Goal: Information Seeking & Learning: Learn about a topic

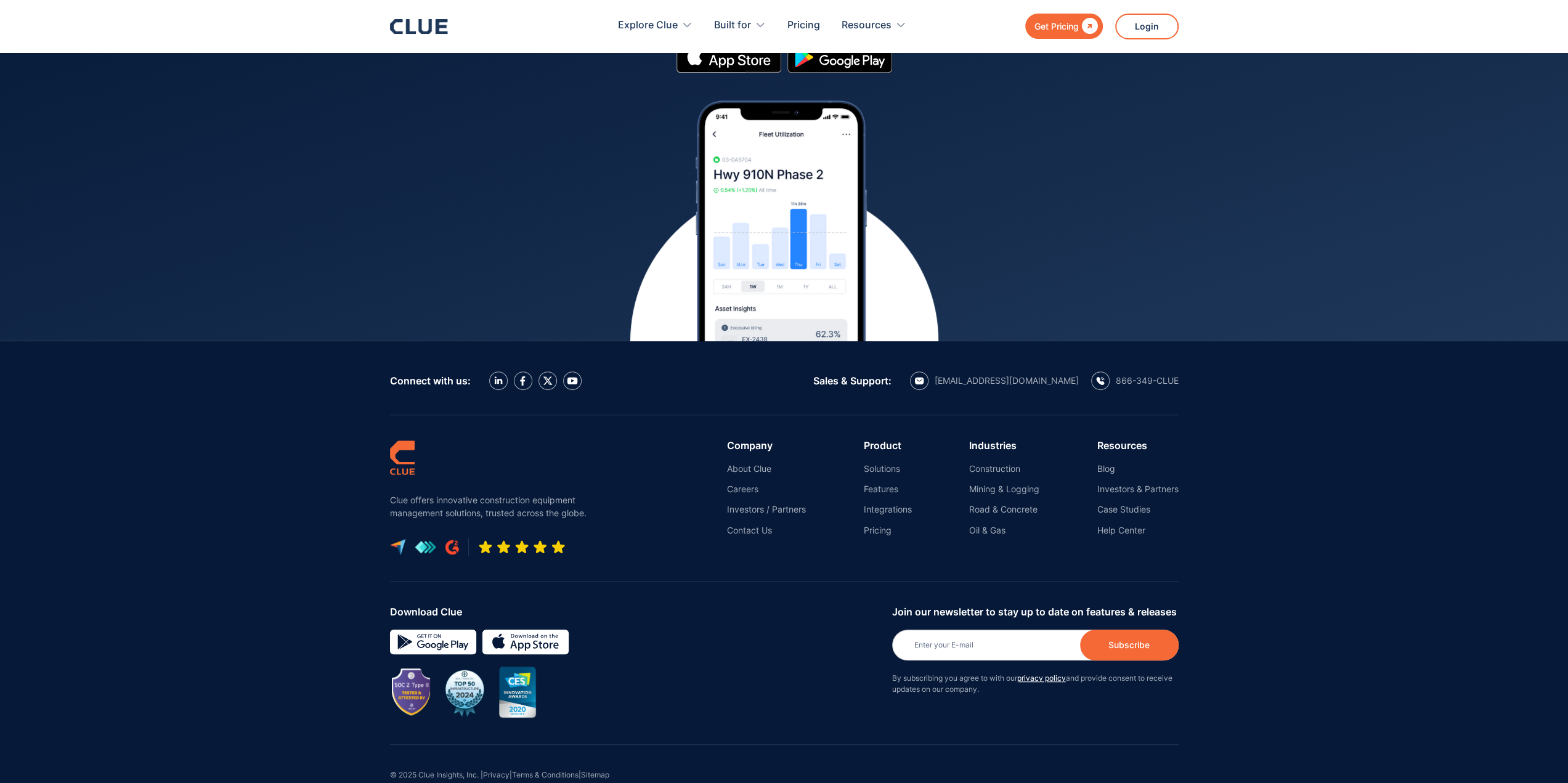
scroll to position [5355, 0]
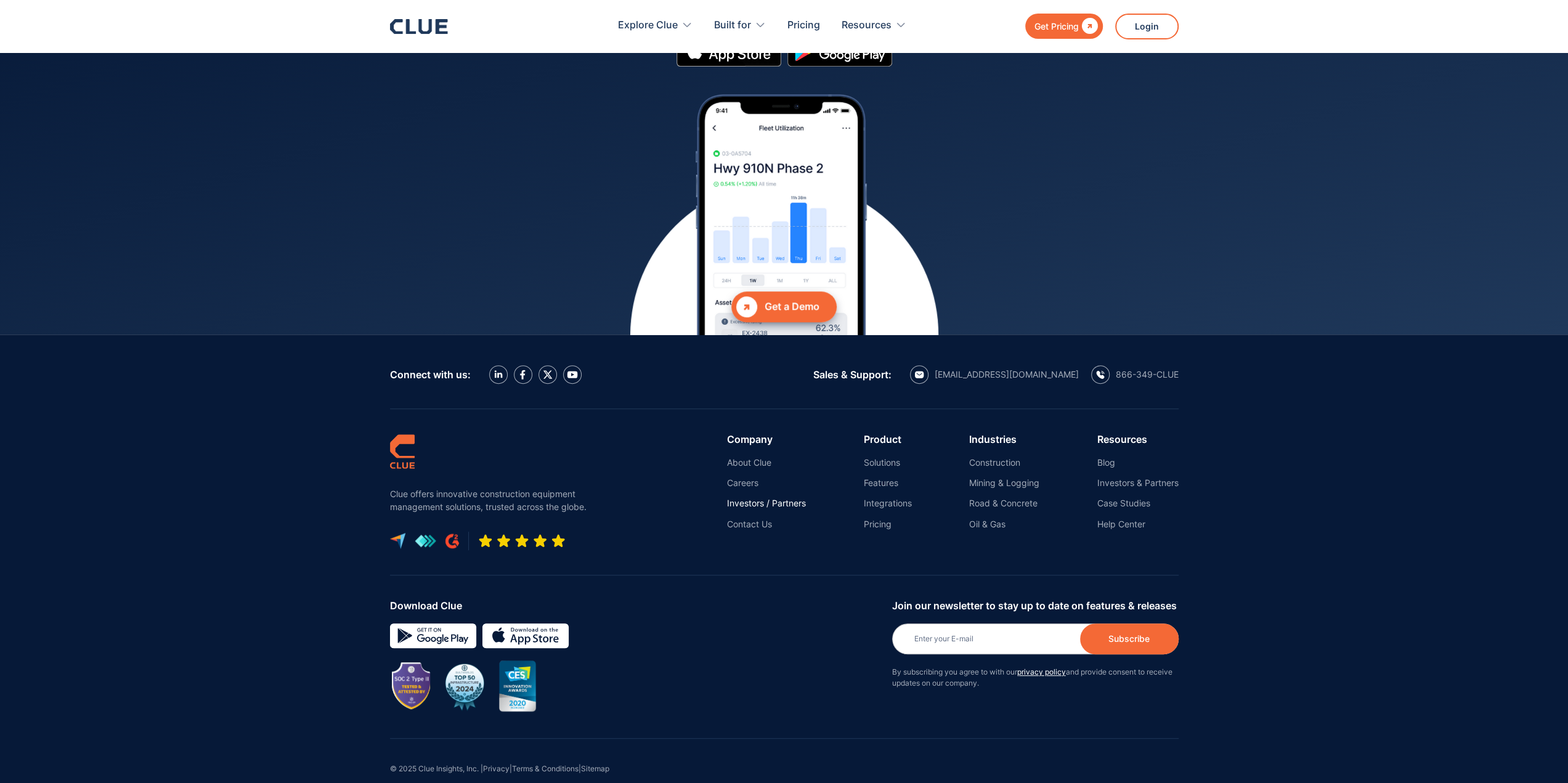
drag, startPoint x: 781, startPoint y: 480, endPoint x: 766, endPoint y: 478, distance: 15.1
click at [779, 497] on link "Investors / Partners" at bounding box center [766, 503] width 79 height 11
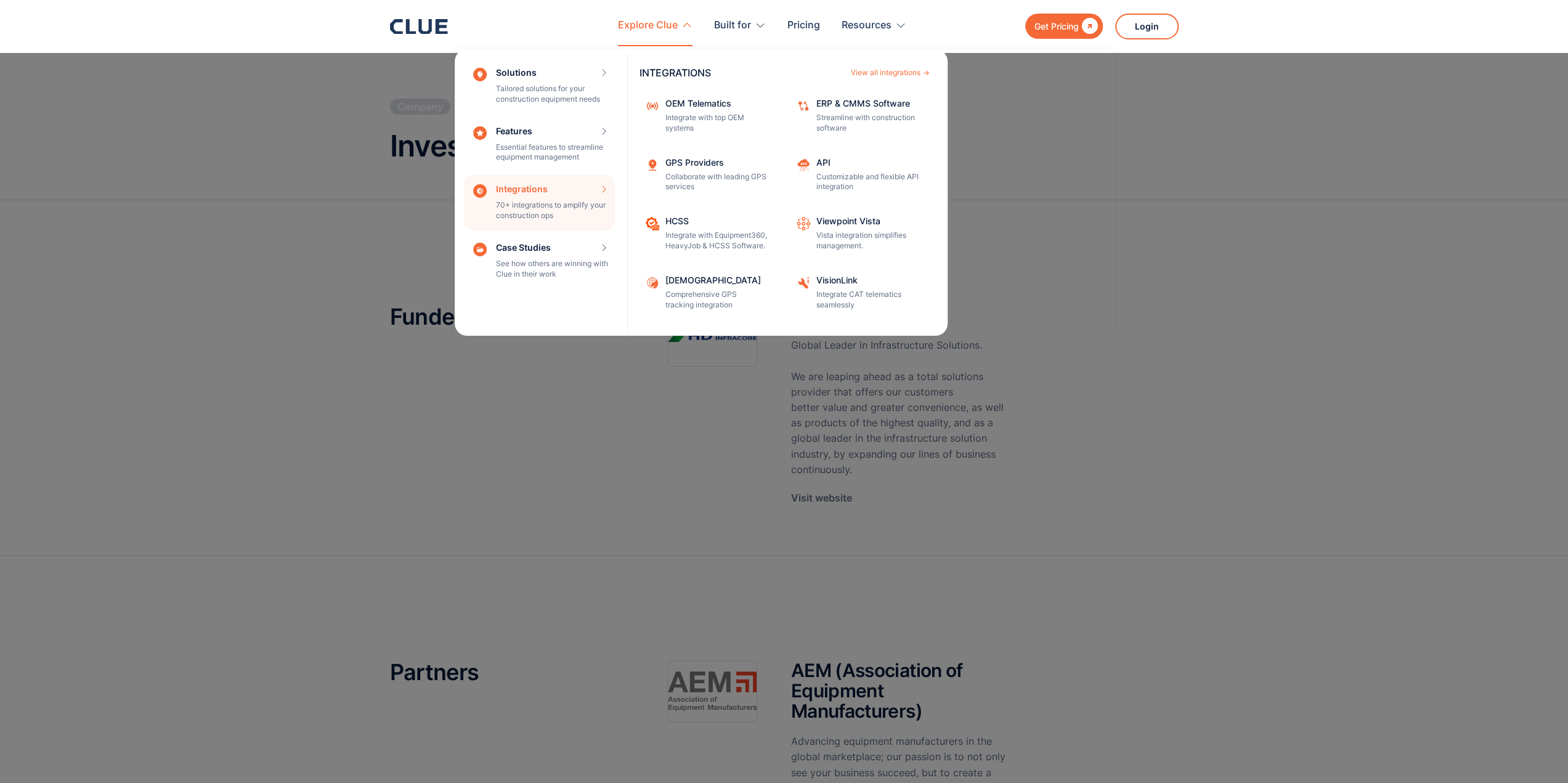
click at [580, 193] on div "Integrations 70+ integrations to amplify your construction ops INTEGRATIONS Vie…" at bounding box center [539, 202] width 151 height 55
click at [600, 188] on div "Integrations 70+ integrations to amplify your construction ops INTEGRATIONS Vie…" at bounding box center [539, 202] width 151 height 55
click at [902, 72] on div "View all integrations" at bounding box center [886, 72] width 70 height 7
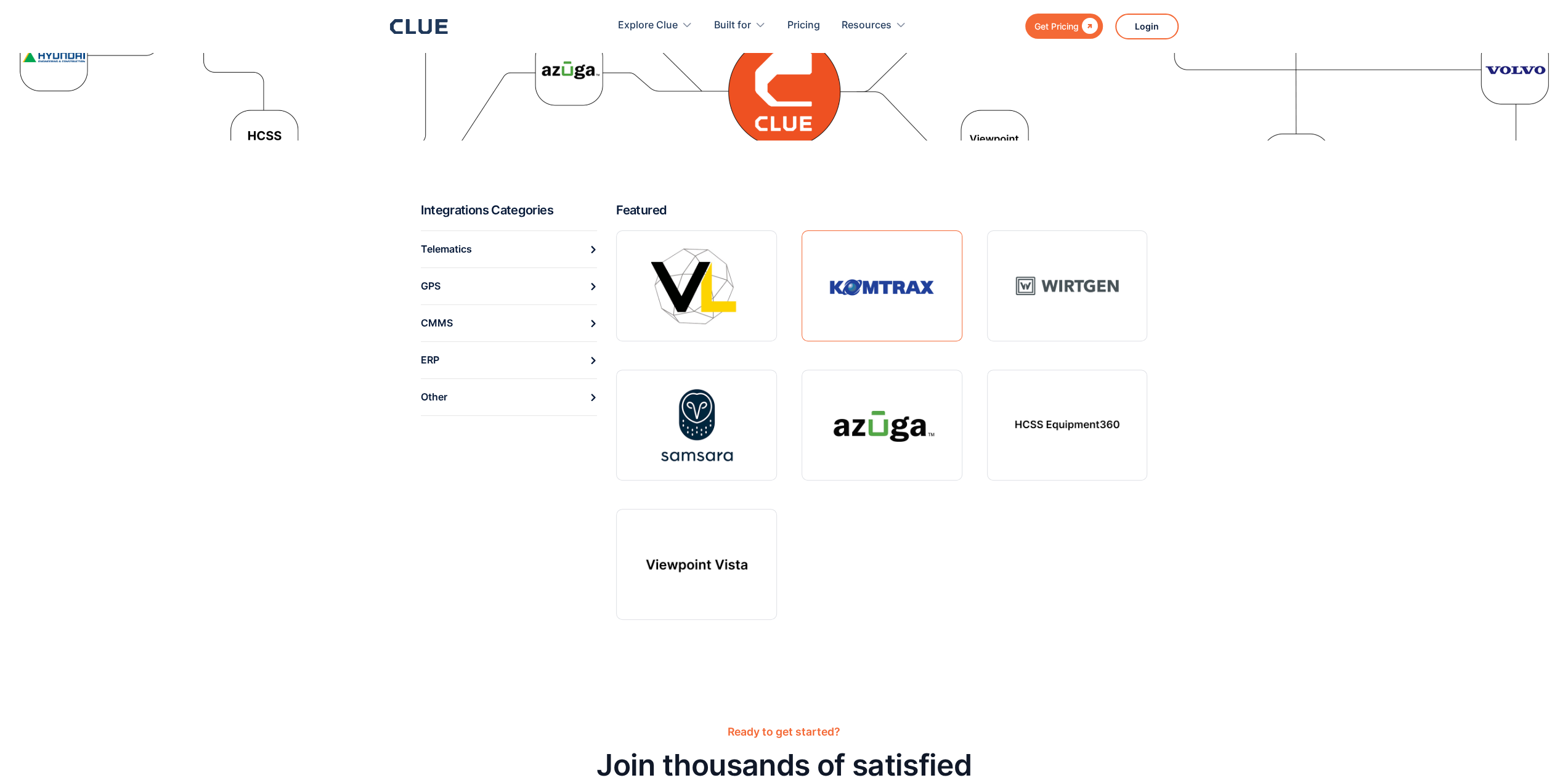
scroll to position [369, 0]
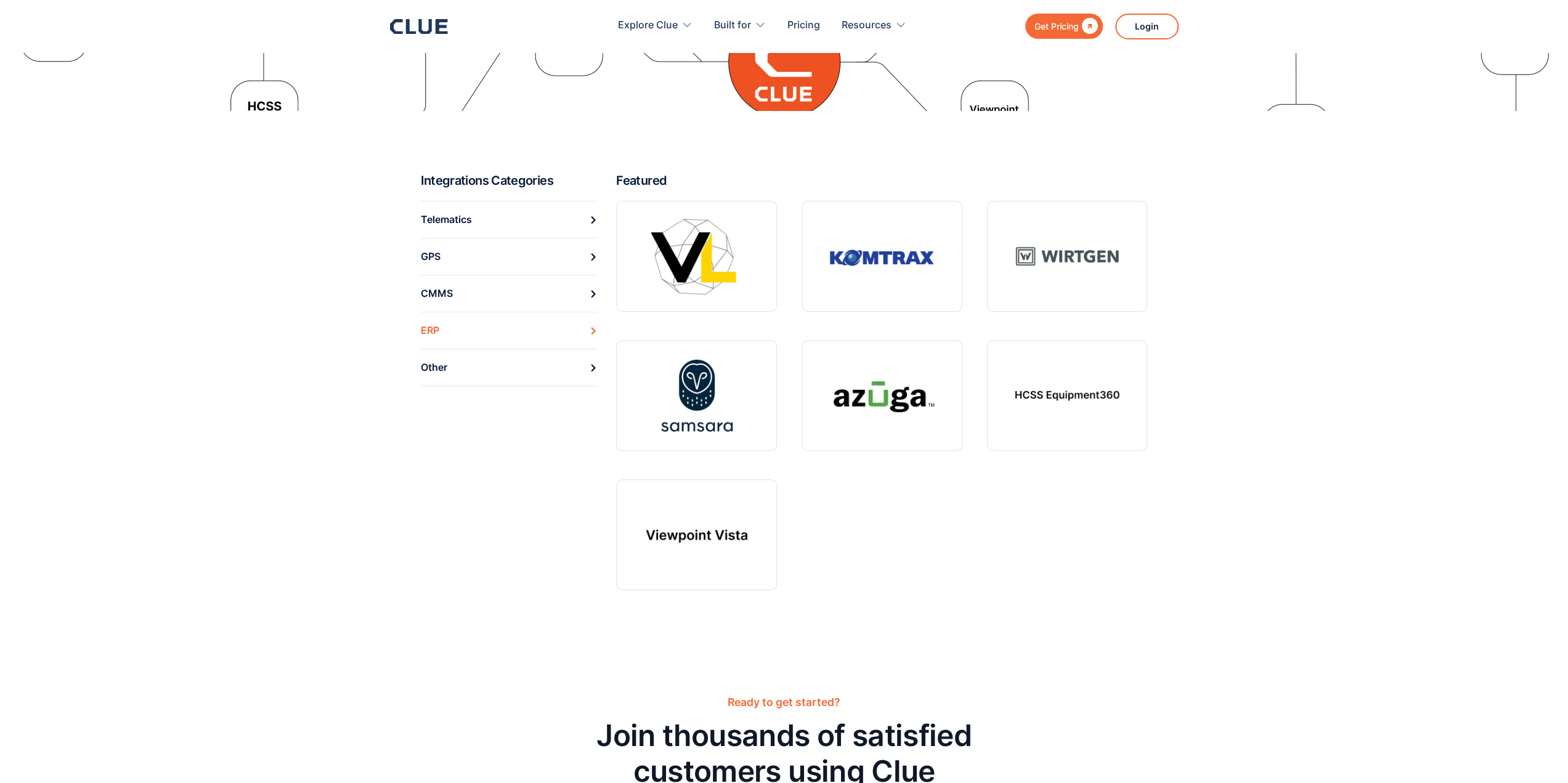
click at [588, 328] on link "ERP" at bounding box center [509, 330] width 177 height 37
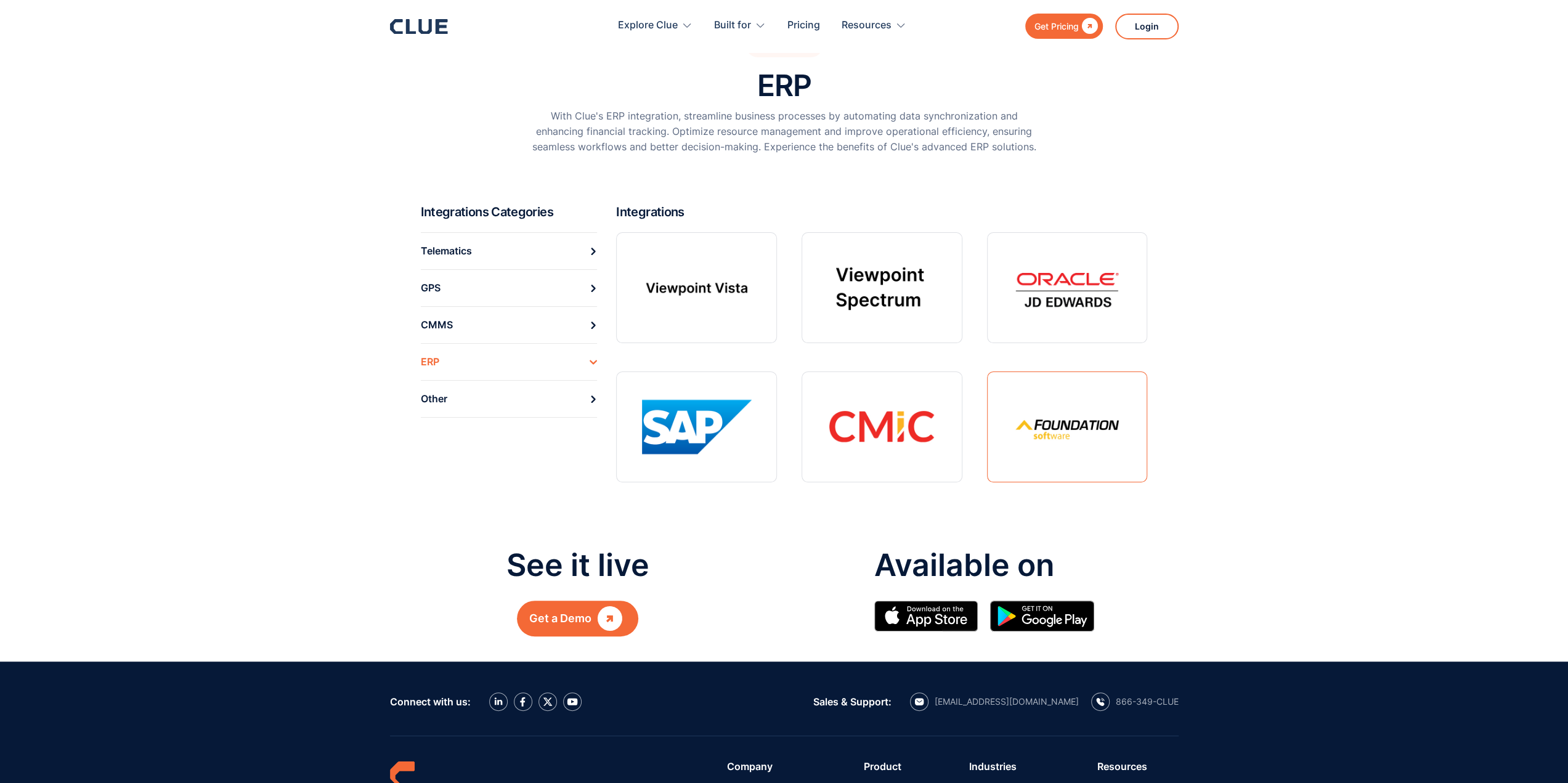
scroll to position [61, 0]
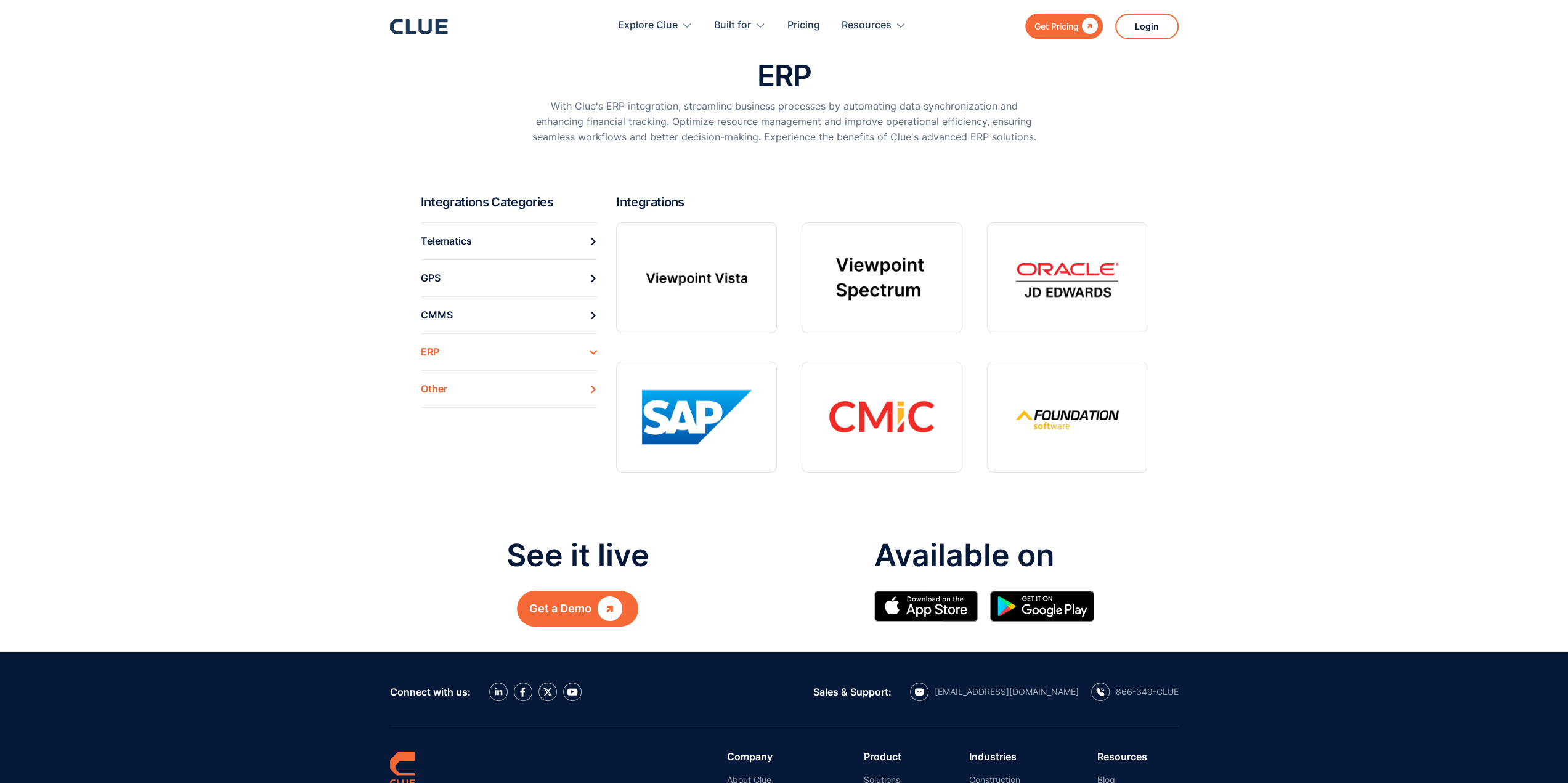
click at [594, 383] on link "Other" at bounding box center [509, 388] width 177 height 37
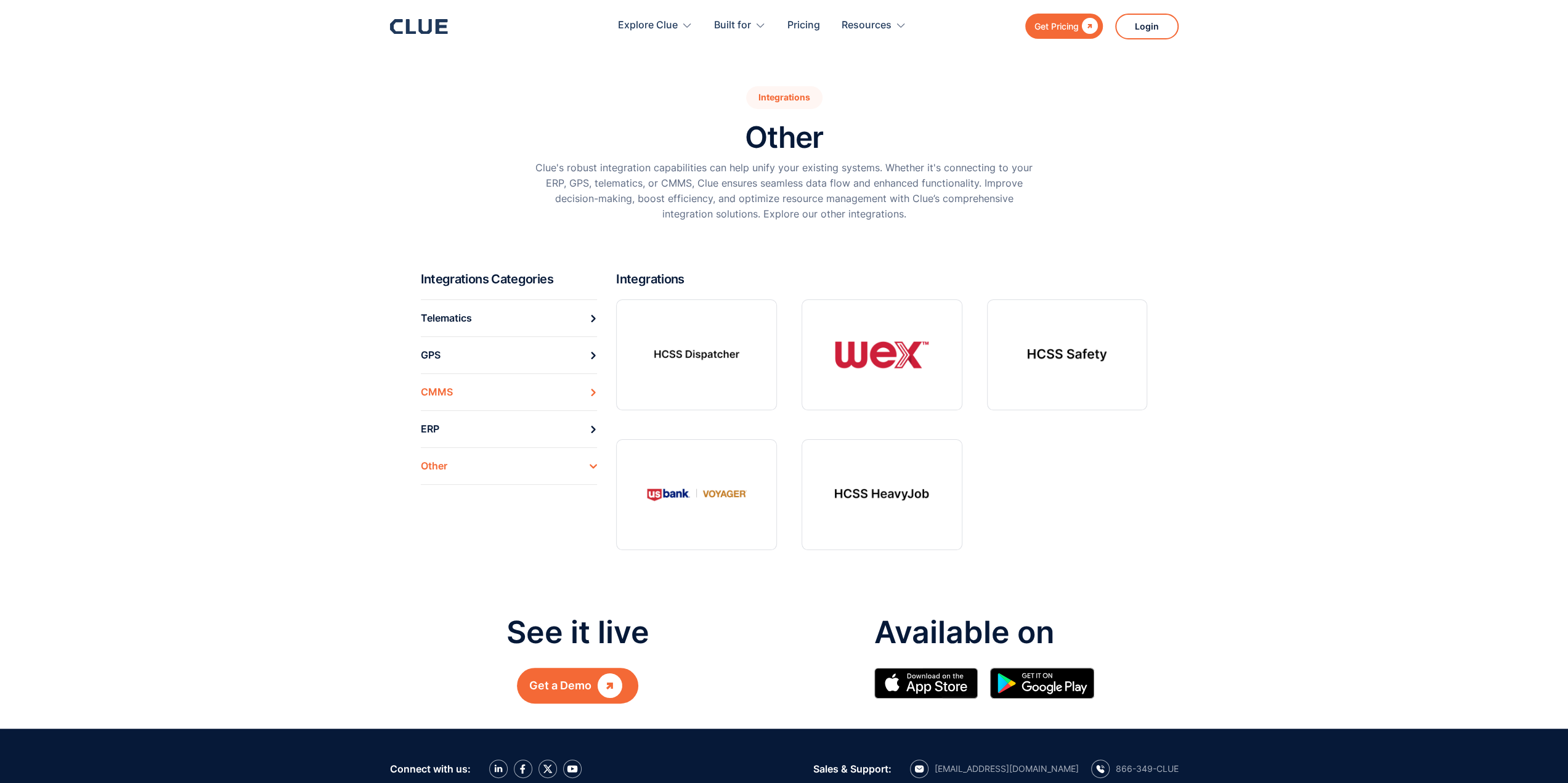
click at [590, 387] on link "CMMS" at bounding box center [509, 392] width 177 height 37
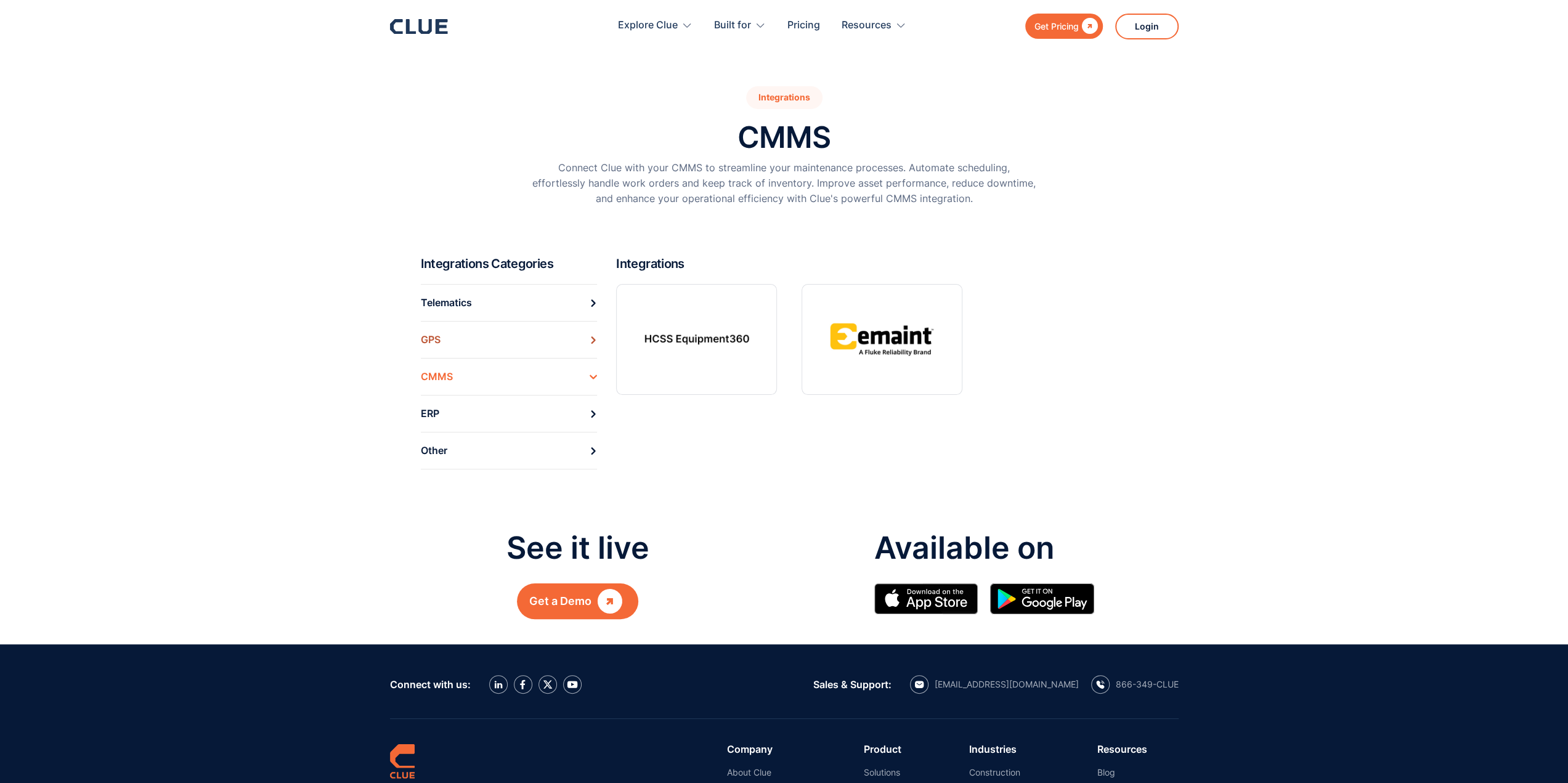
click at [594, 337] on icon at bounding box center [593, 339] width 7 height 7
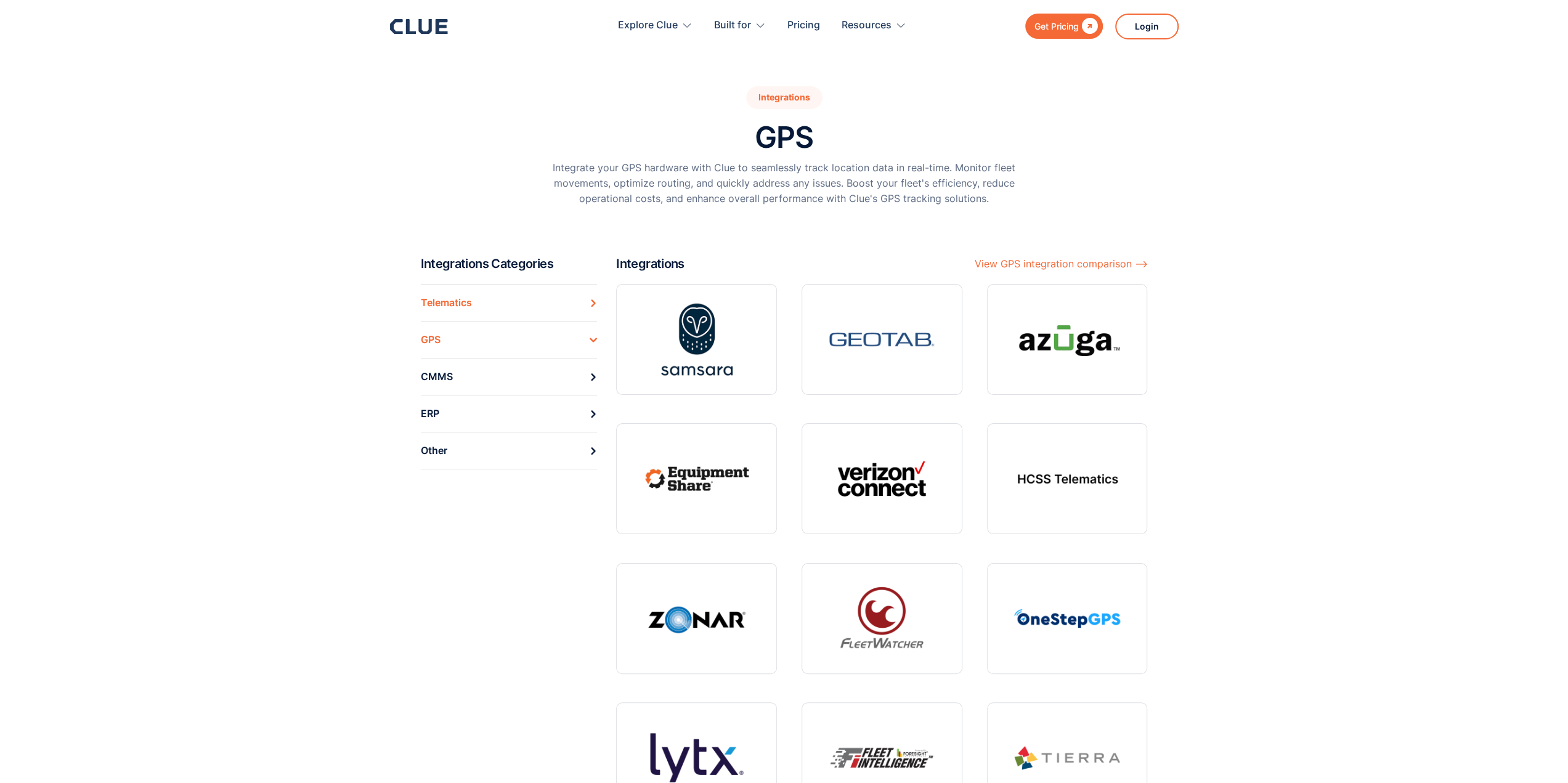
click at [596, 301] on icon at bounding box center [593, 303] width 7 height 7
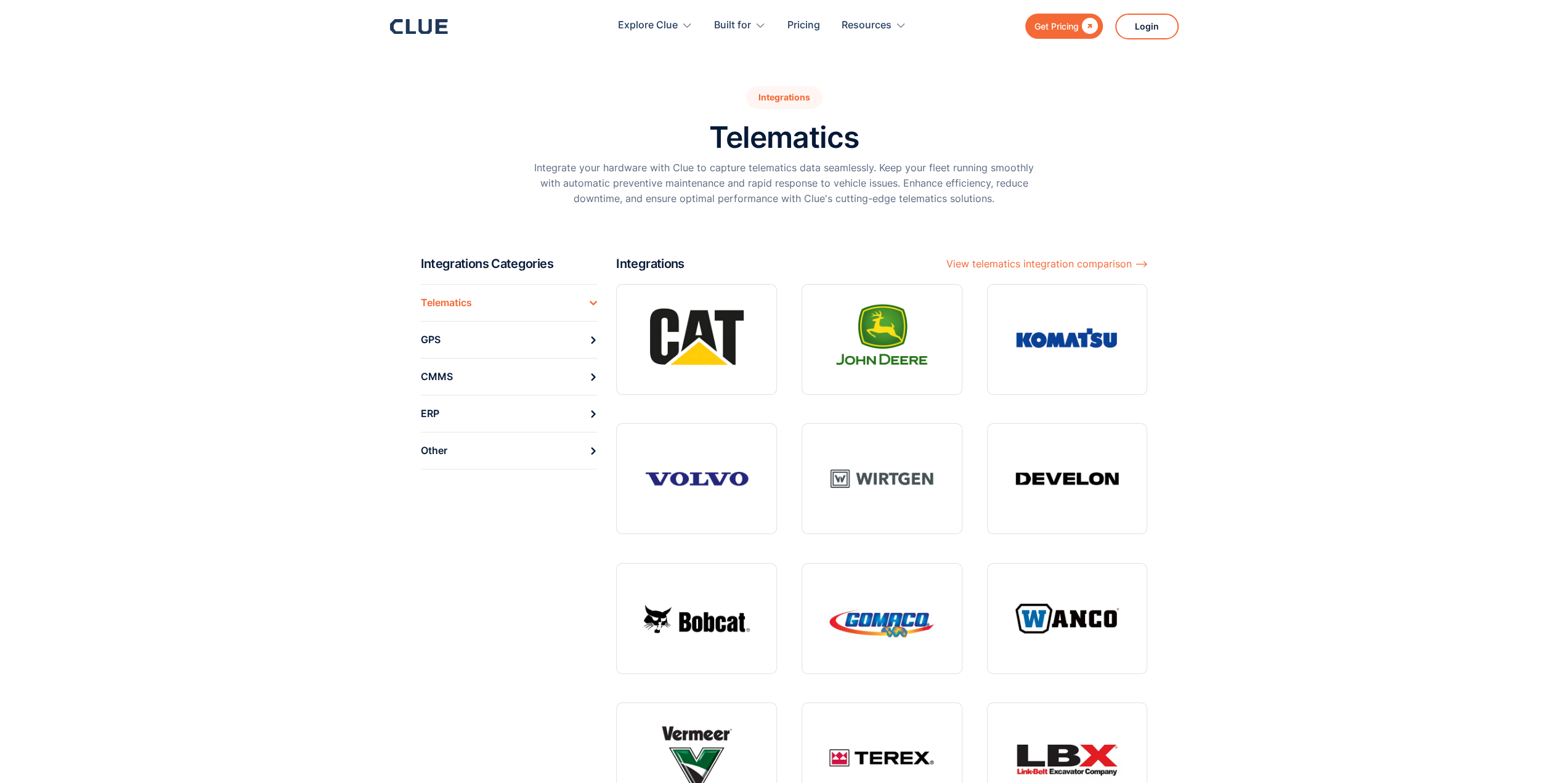
click at [434, 33] on icon at bounding box center [419, 27] width 58 height 15
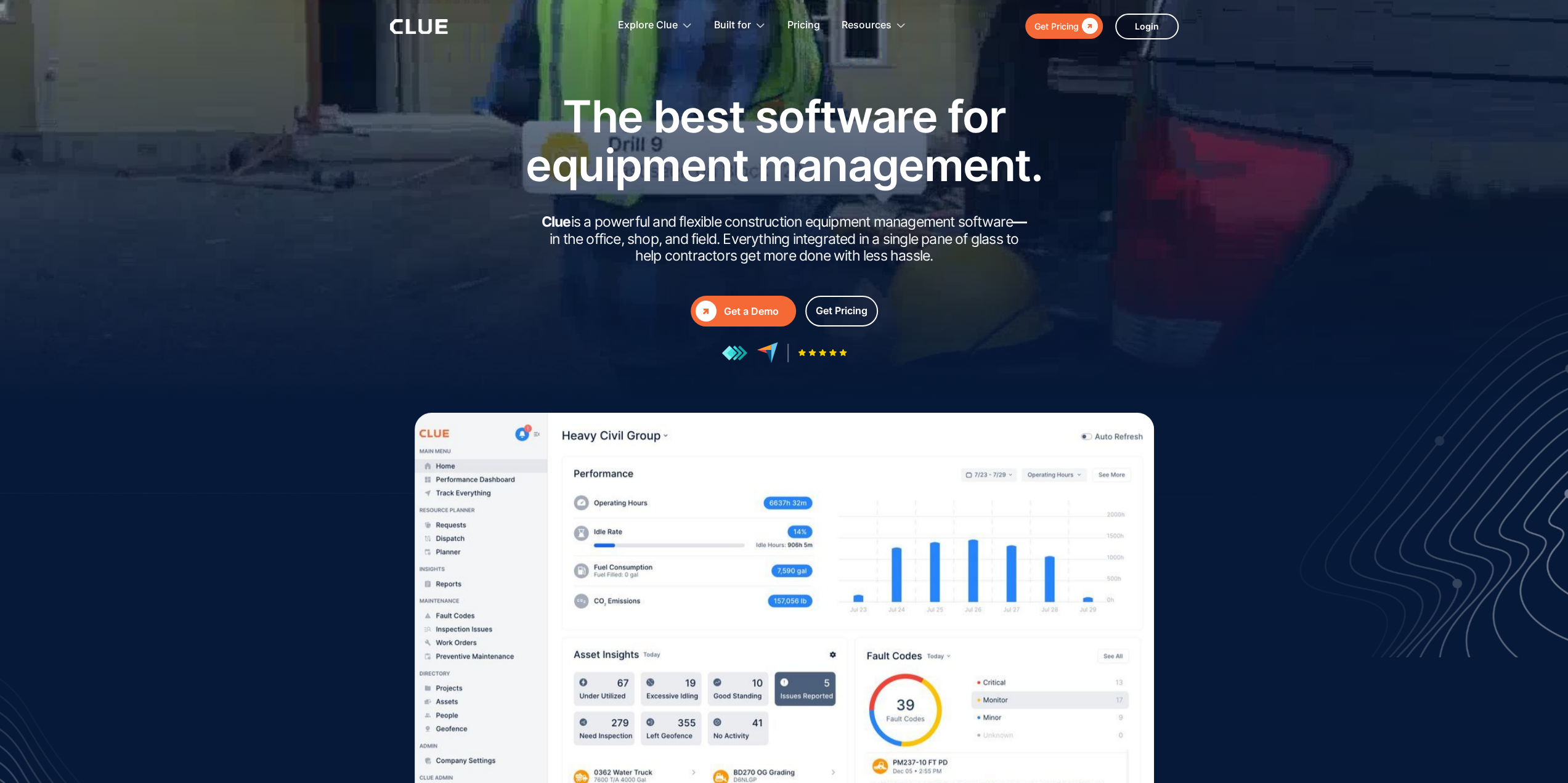
click at [741, 489] on img at bounding box center [784, 630] width 739 height 436
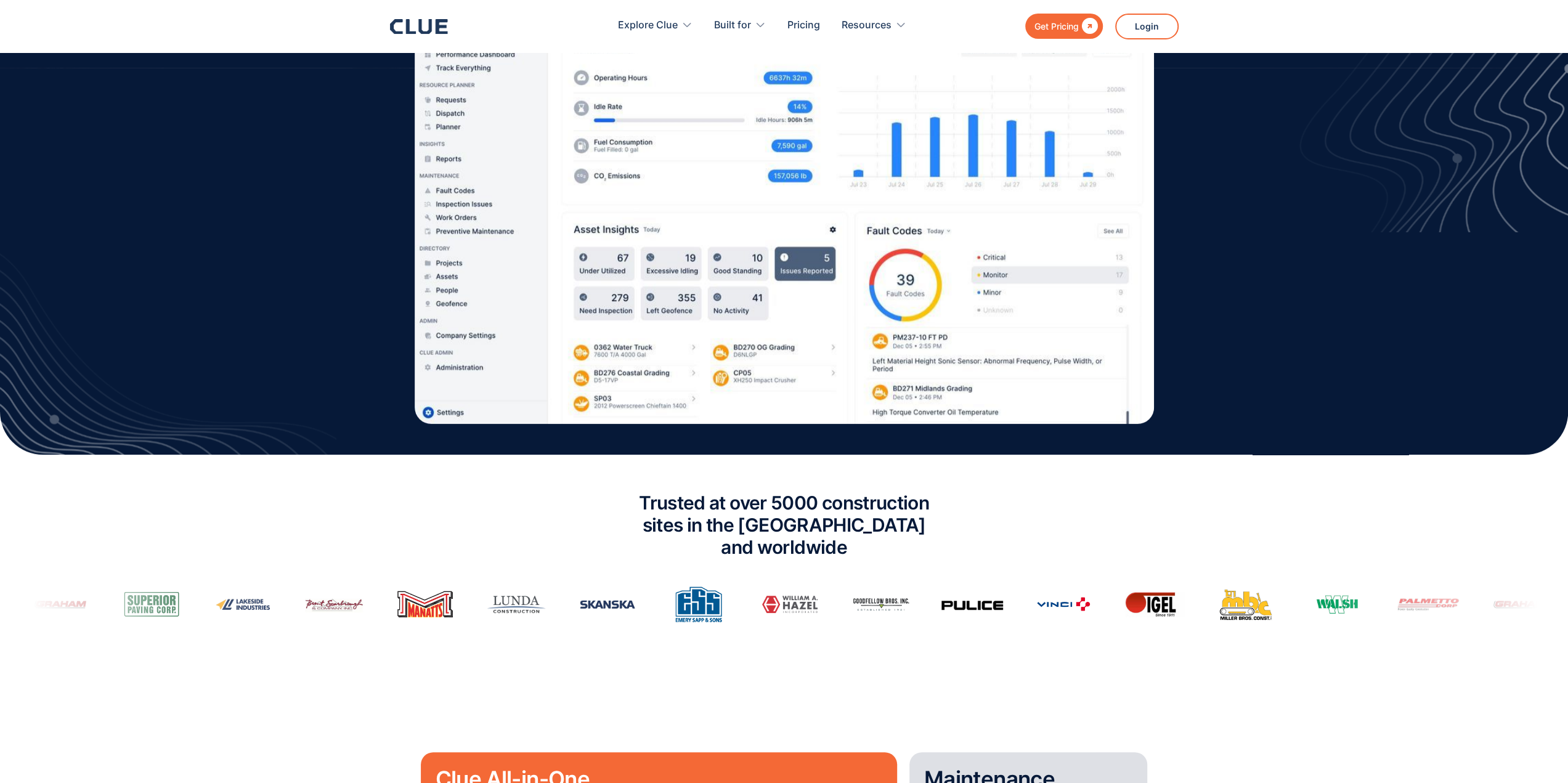
scroll to position [431, 0]
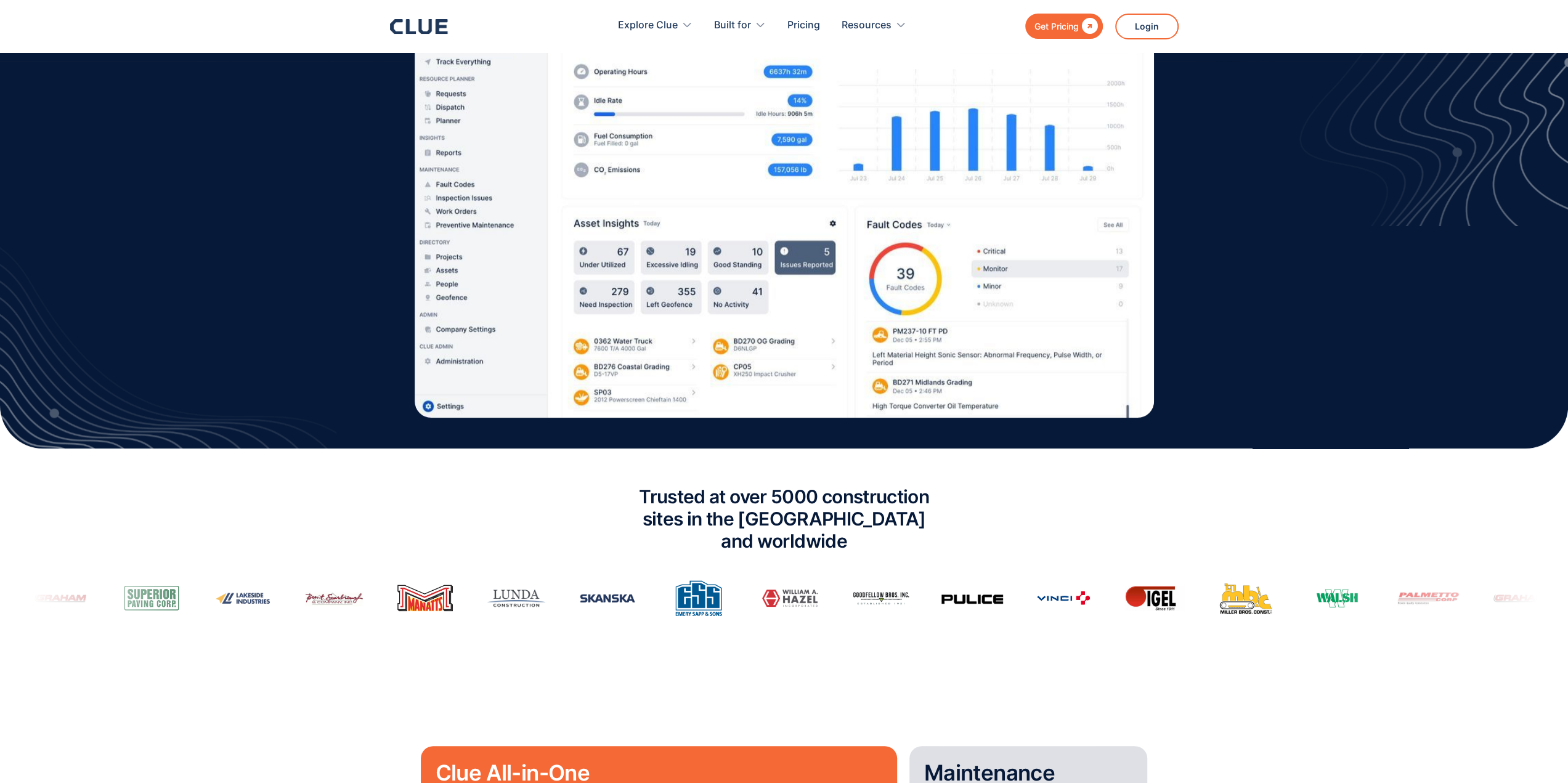
click at [721, 316] on img at bounding box center [784, 200] width 739 height 436
click at [962, 584] on img at bounding box center [993, 598] width 61 height 29
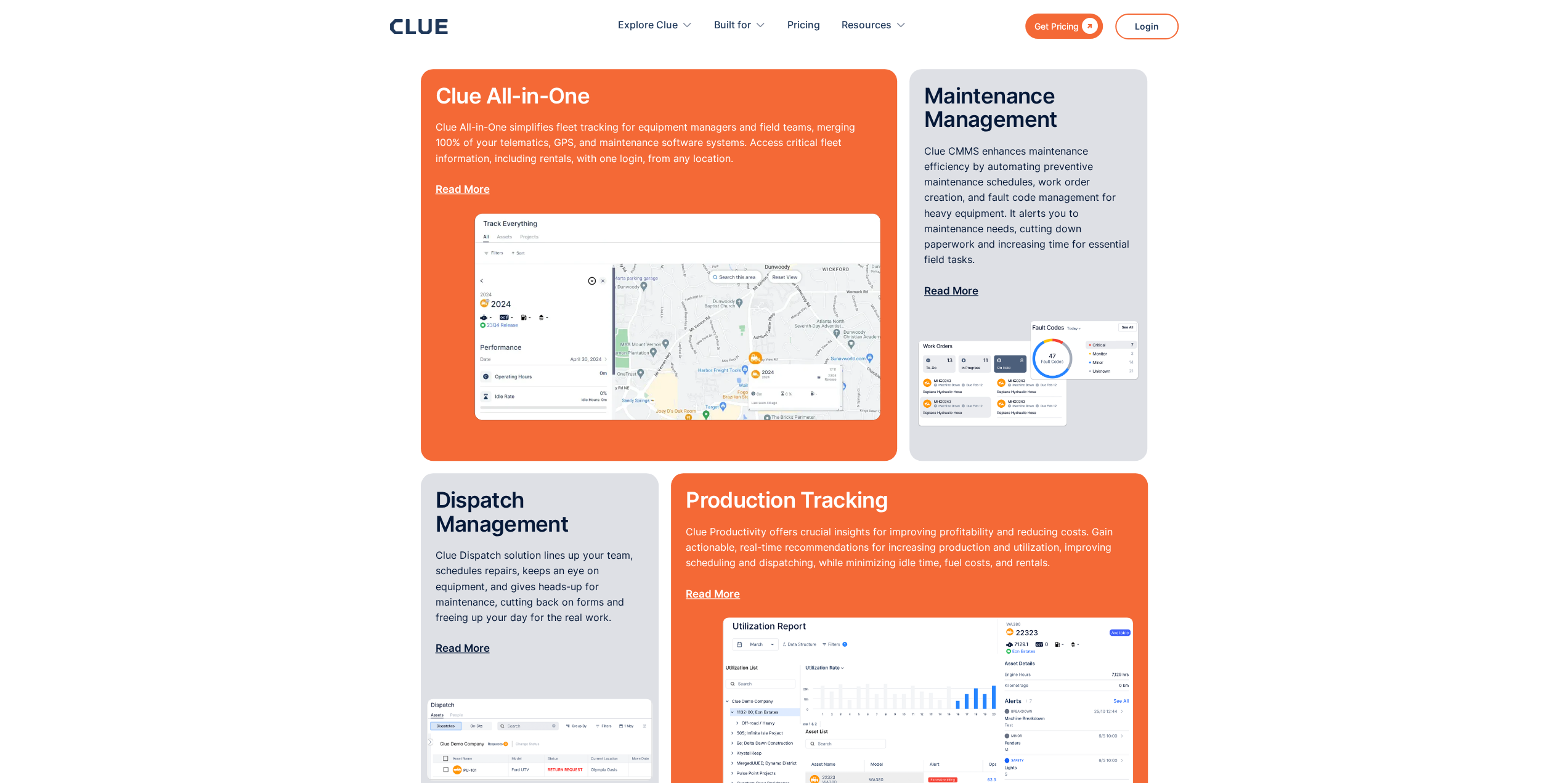
scroll to position [1109, 0]
click at [738, 267] on img at bounding box center [677, 316] width 410 height 209
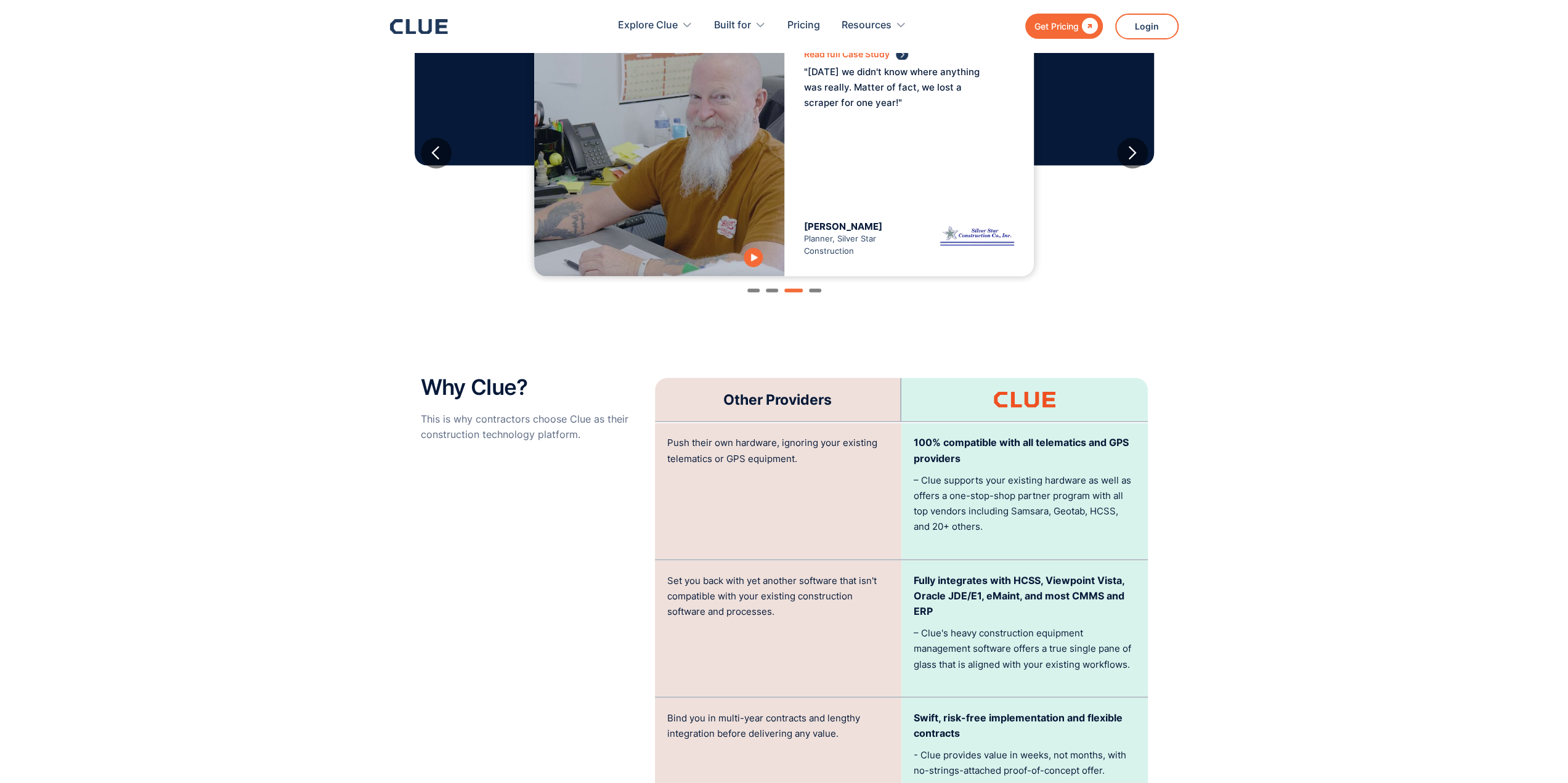
scroll to position [2155, 0]
click at [937, 144] on div "Read full Case Study "[DATE] we didn't know where anything was really. Matter o…" at bounding box center [909, 151] width 251 height 246
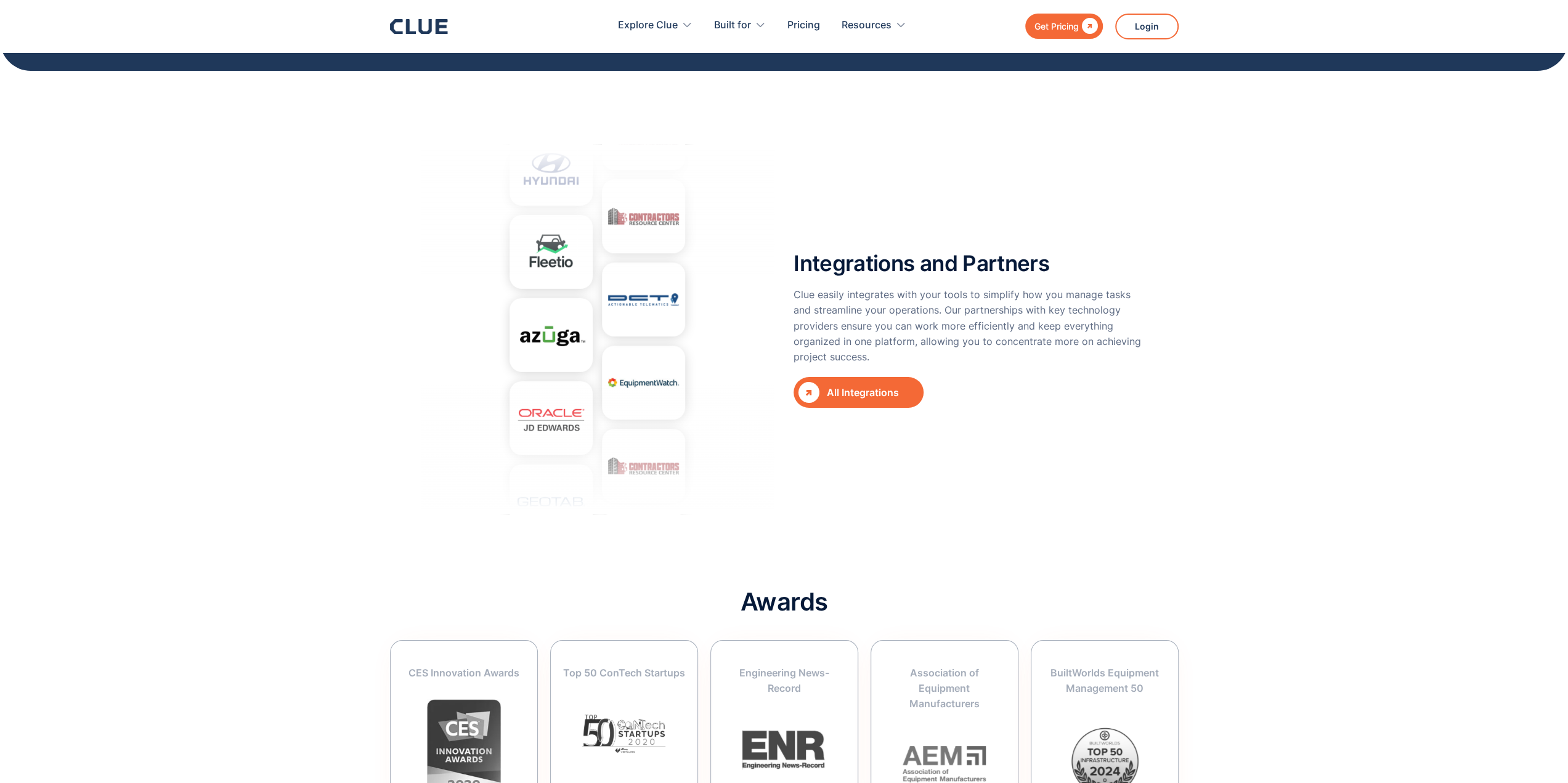
scroll to position [3941, 0]
